Goal: Information Seeking & Learning: Find contact information

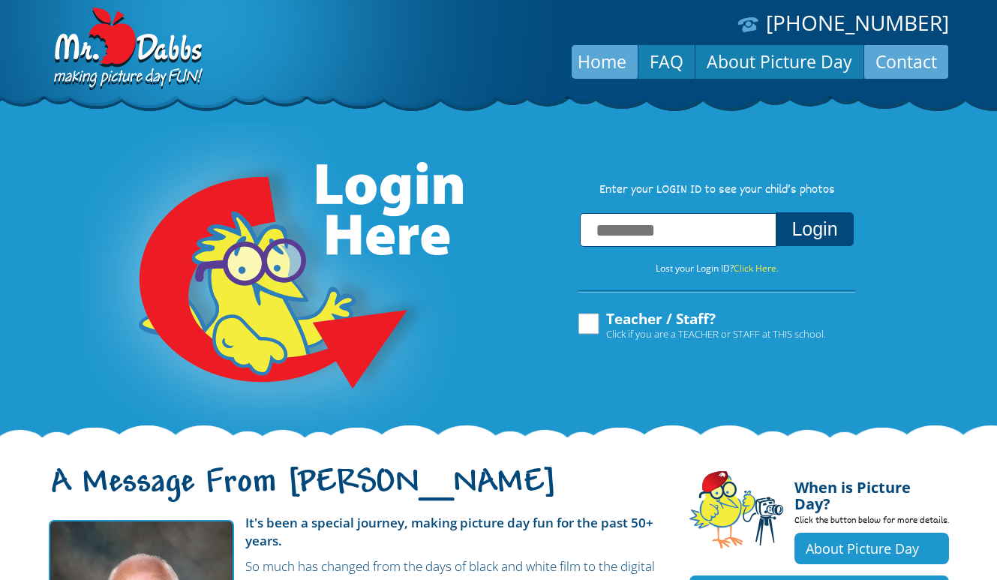
click at [915, 56] on link "Contact" at bounding box center [907, 62] width 84 height 36
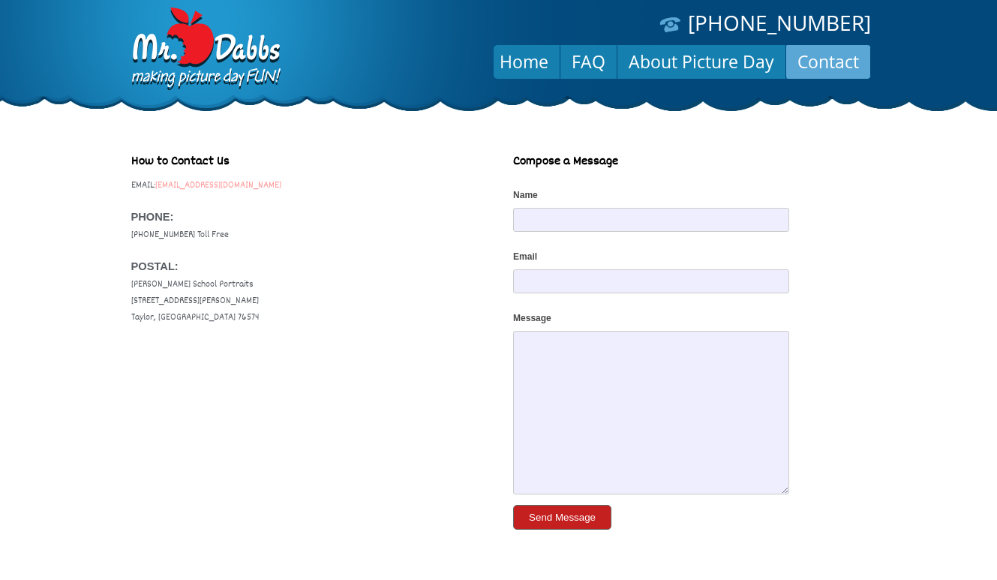
click at [200, 186] on link "service@dabbscompany.com" at bounding box center [218, 186] width 126 height 14
click at [545, 221] on input "Name" at bounding box center [651, 220] width 276 height 24
click at [200, 189] on link "service@dabbscompany.com" at bounding box center [218, 186] width 126 height 14
click at [311, 378] on div "How to Contact Us EMAIL: service@dabbscompany.com PHONE: 1-888-598-4911 Toll Fr…" at bounding box center [498, 347] width 735 height 417
click at [583, 65] on link "FAQ" at bounding box center [589, 62] width 56 height 36
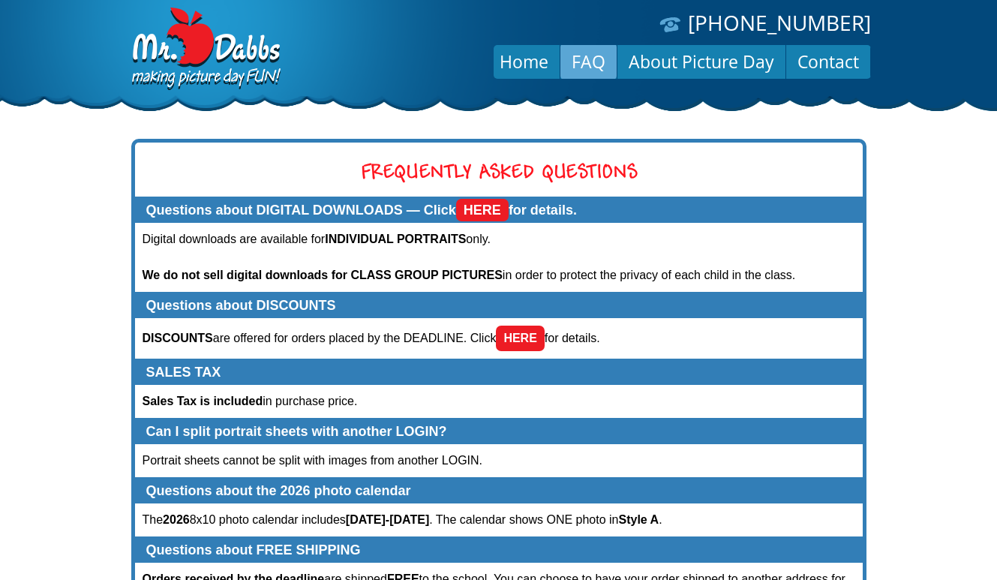
click at [488, 212] on link "HERE" at bounding box center [482, 210] width 53 height 23
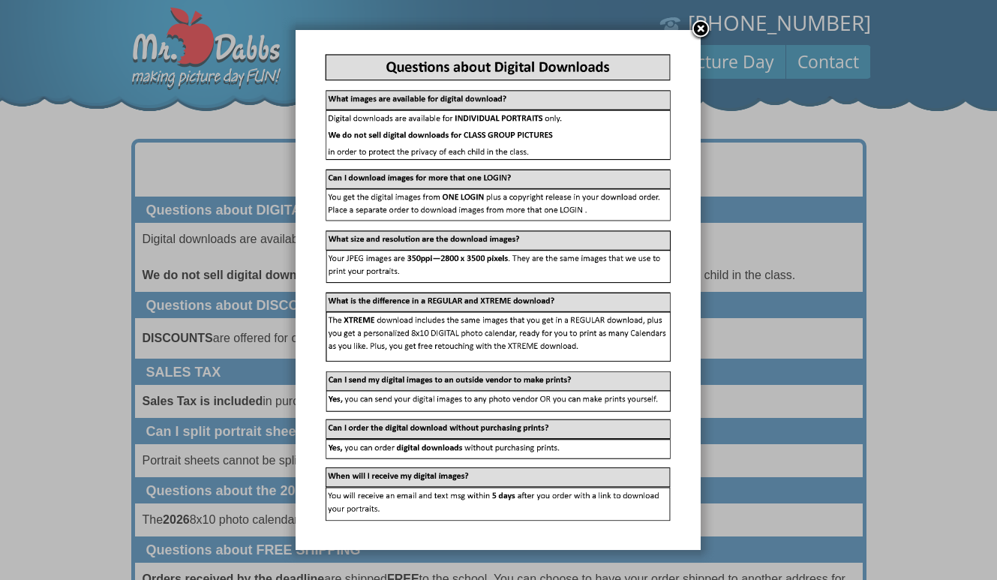
click at [80, 231] on div at bounding box center [498, 464] width 997 height 928
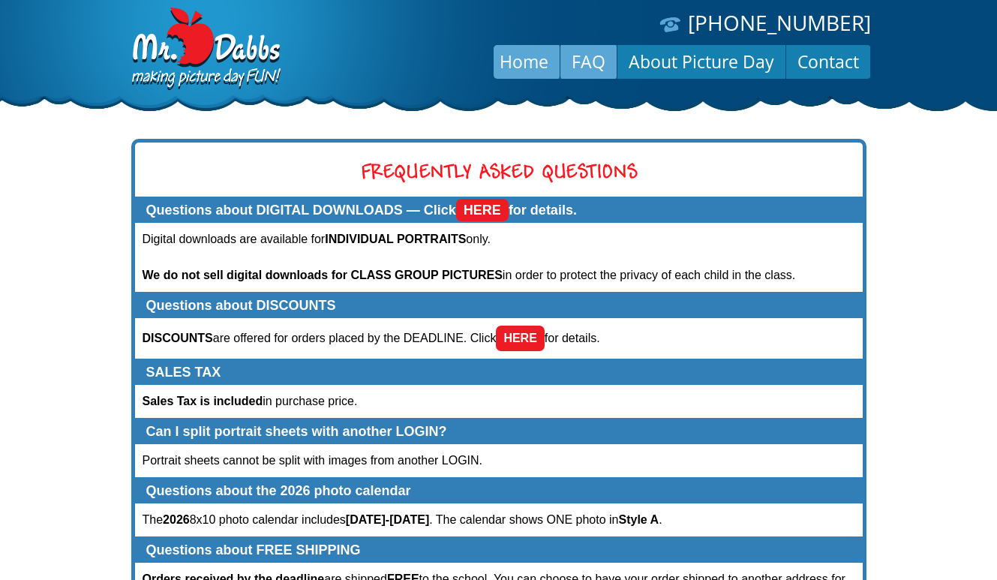
click at [533, 59] on link "Home" at bounding box center [524, 62] width 71 height 36
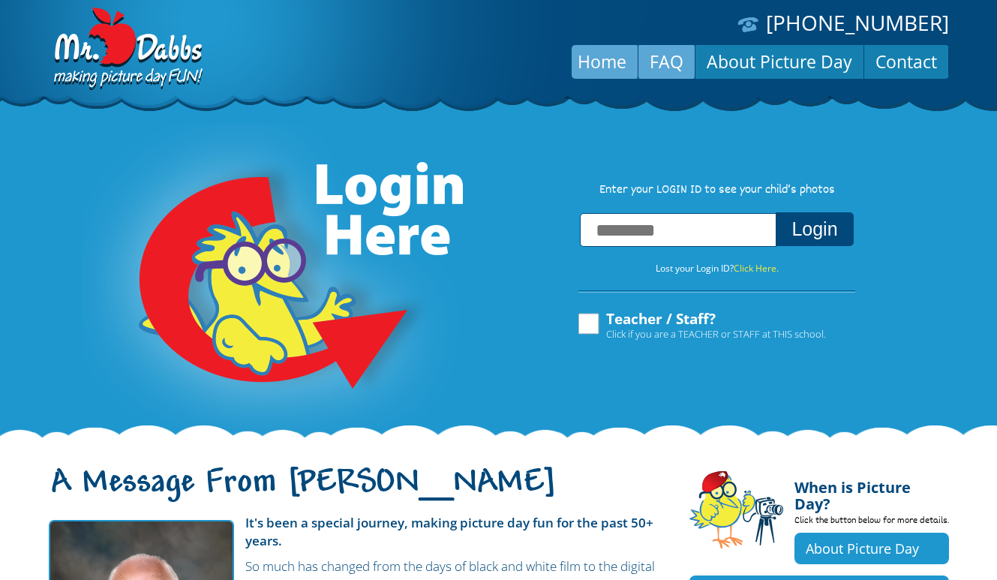
click at [669, 69] on link "FAQ" at bounding box center [667, 62] width 56 height 36
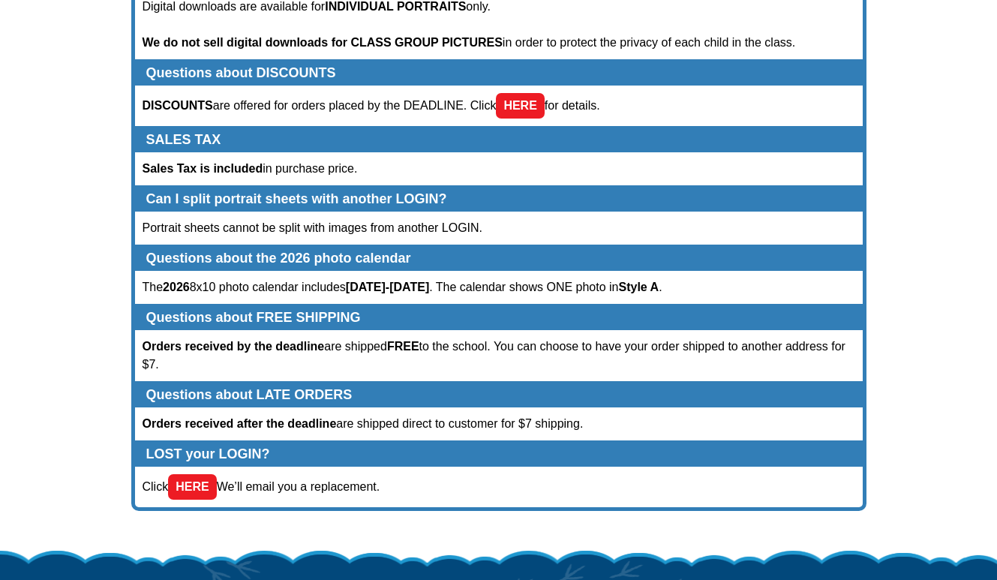
scroll to position [228, 0]
